Goal: Obtain resource: Download file/media

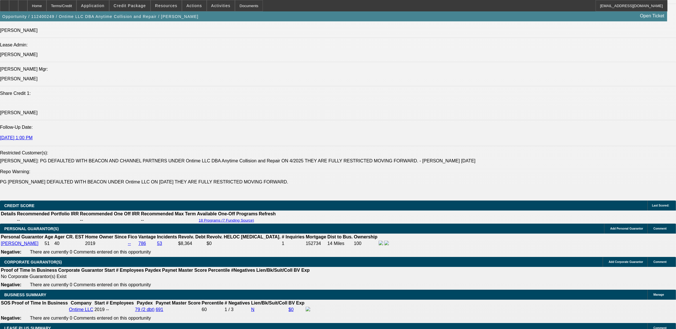
select select "0"
select select "0.1"
select select "0"
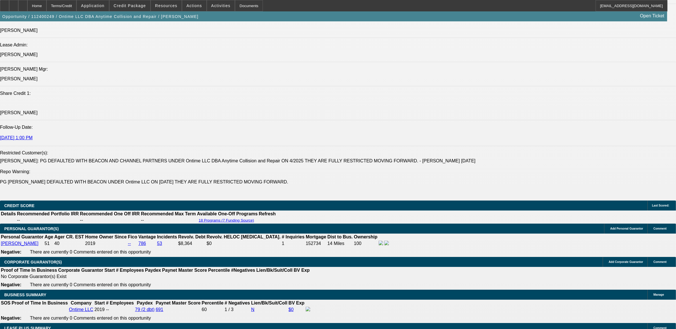
select select "0.1"
select select "0"
select select "0.1"
select select "0"
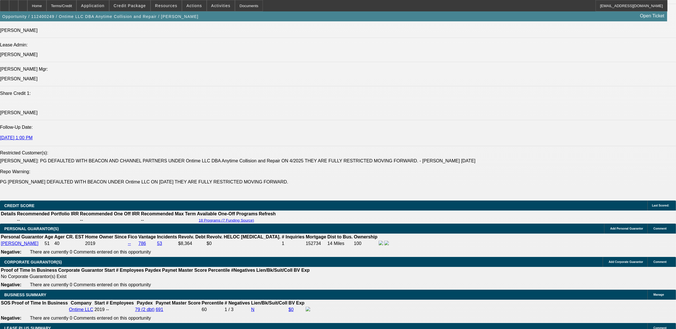
select select "0"
select select "0.1"
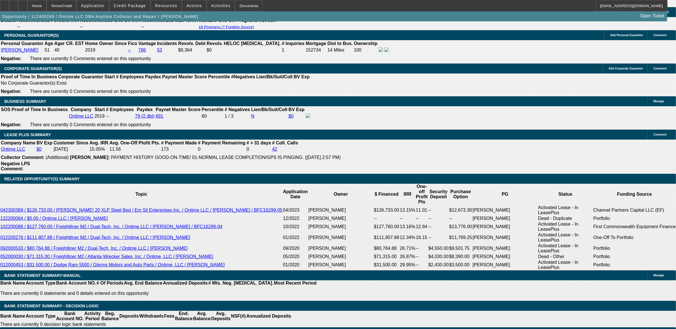
select select "1"
select select "4"
select select "1"
select select "3"
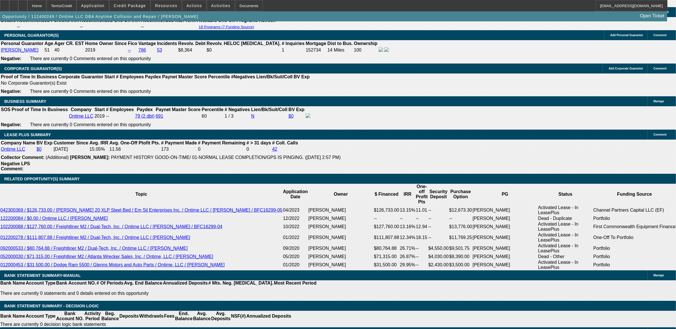
select select "4"
select select "1"
select select "4"
select select "1"
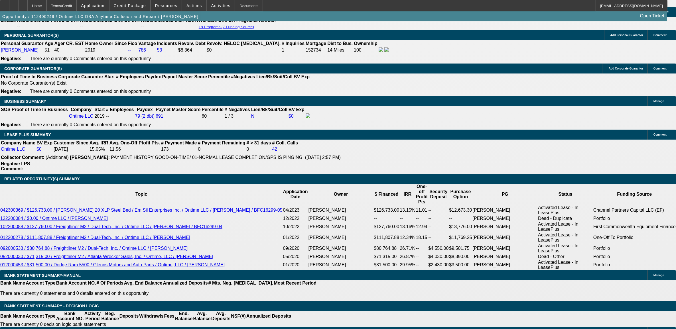
select select "3"
select select "4"
click at [143, 9] on span at bounding box center [129, 6] width 41 height 14
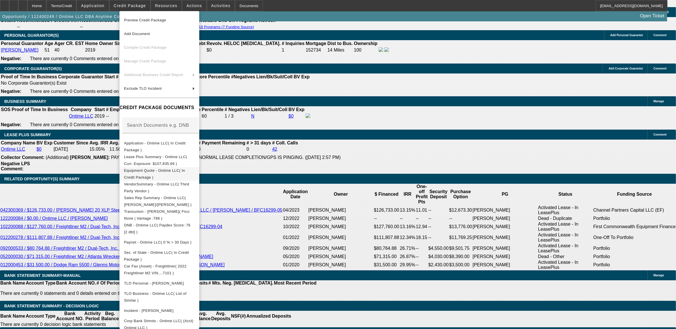
click at [165, 172] on span "Equipment Quote - Ontime LLC( In Credit Package )" at bounding box center [154, 173] width 61 height 11
